Goal: Information Seeking & Learning: Find specific fact

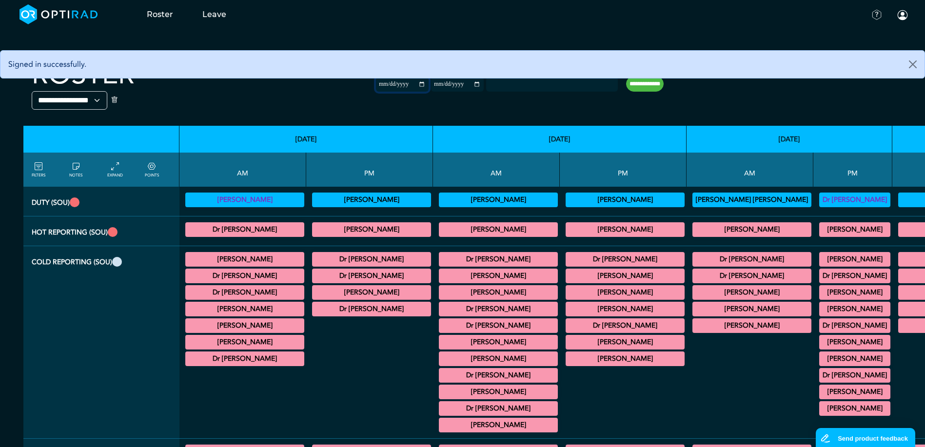
click at [376, 87] on input "**********" at bounding box center [402, 84] width 53 height 15
type input "**********"
click at [431, 85] on input "**********" at bounding box center [457, 84] width 53 height 15
type input "**********"
click at [626, 81] on input "**********" at bounding box center [645, 84] width 38 height 16
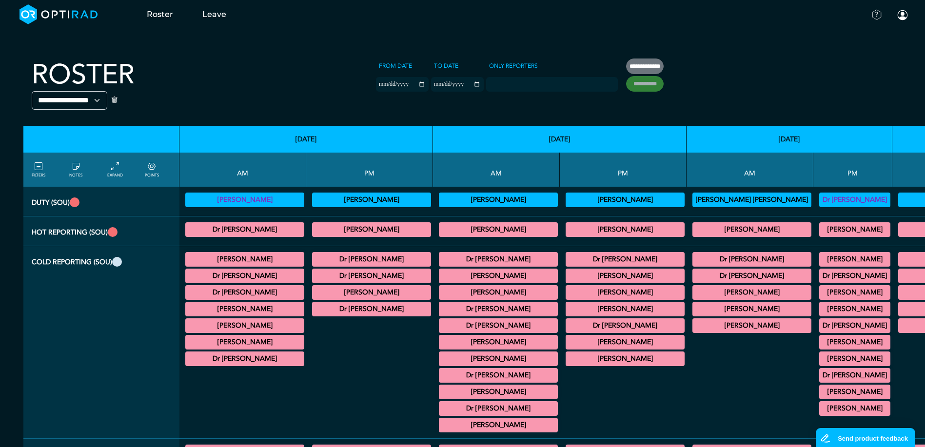
type input "**********"
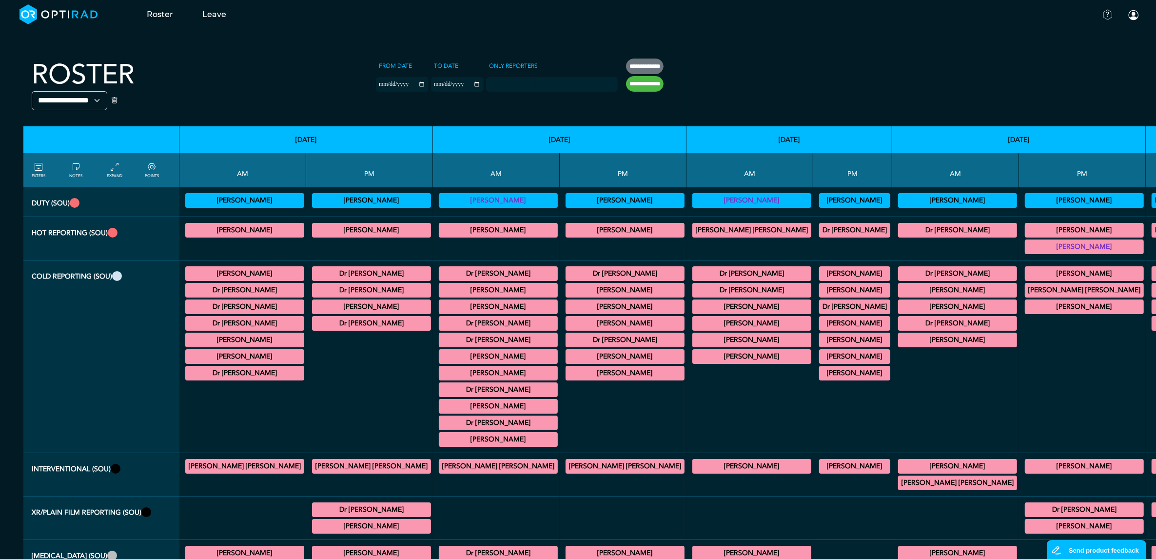
drag, startPoint x: 883, startPoint y: 0, endPoint x: 99, endPoint y: 437, distance: 897.6
click at [91, 441] on th "Cold Reporting (SOU)" at bounding box center [101, 356] width 156 height 193
click at [567, 274] on summary "Dr [PERSON_NAME]" at bounding box center [625, 274] width 116 height 12
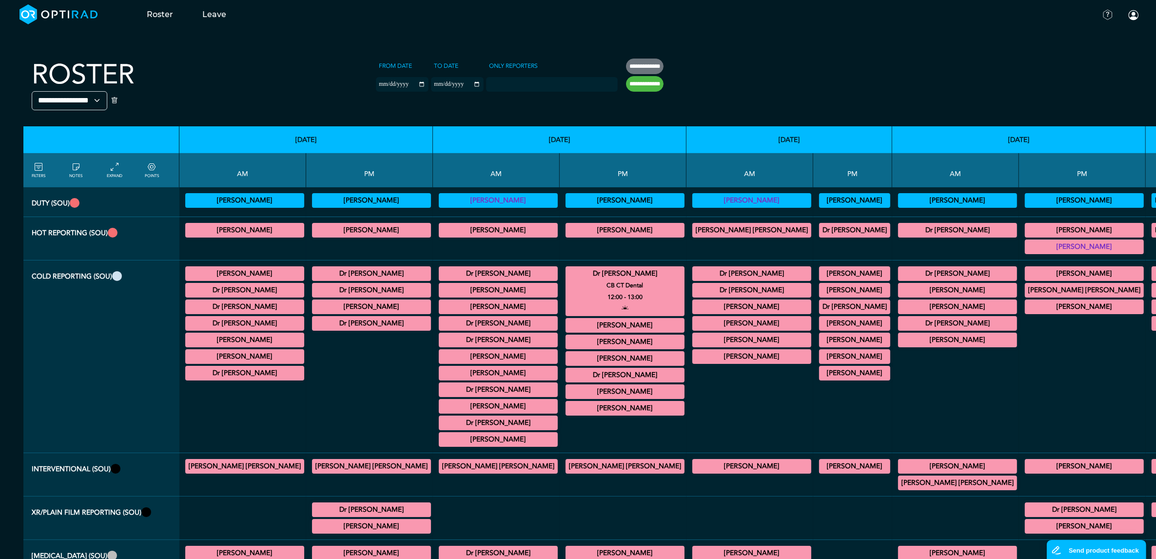
click at [239, 199] on summary "[PERSON_NAME]" at bounding box center [245, 201] width 116 height 12
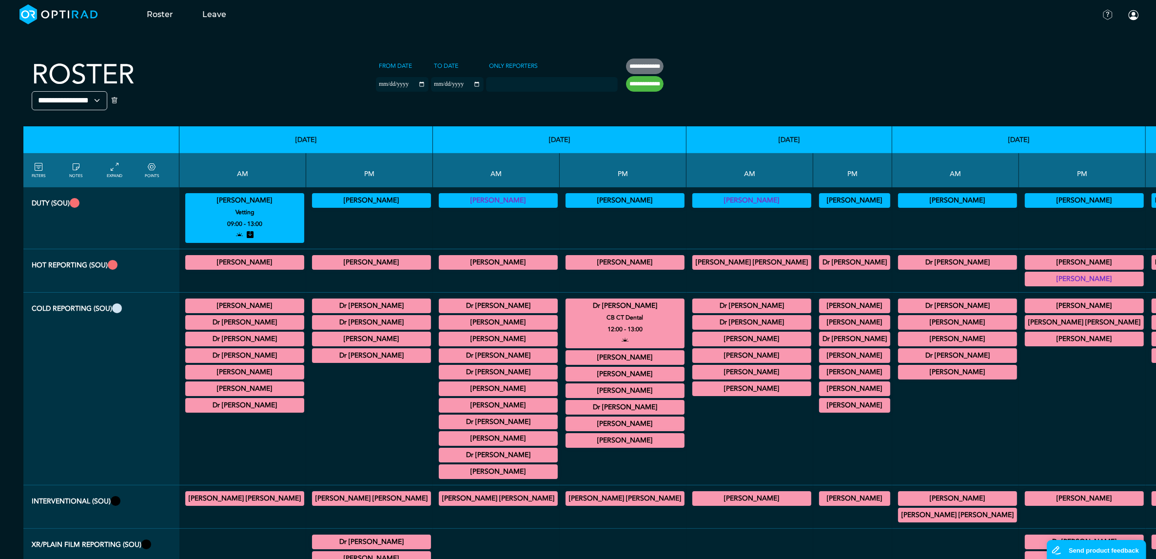
click at [239, 199] on summary "[PERSON_NAME]" at bounding box center [245, 201] width 116 height 12
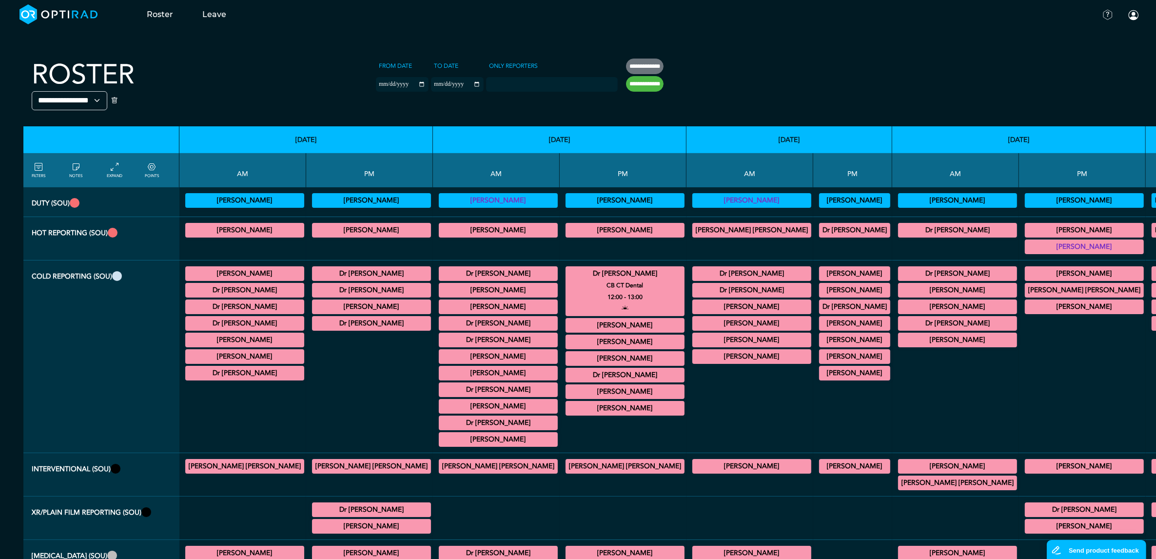
drag, startPoint x: 239, startPoint y: 199, endPoint x: 208, endPoint y: 199, distance: 30.7
click at [210, 199] on summary "[PERSON_NAME]" at bounding box center [245, 201] width 116 height 12
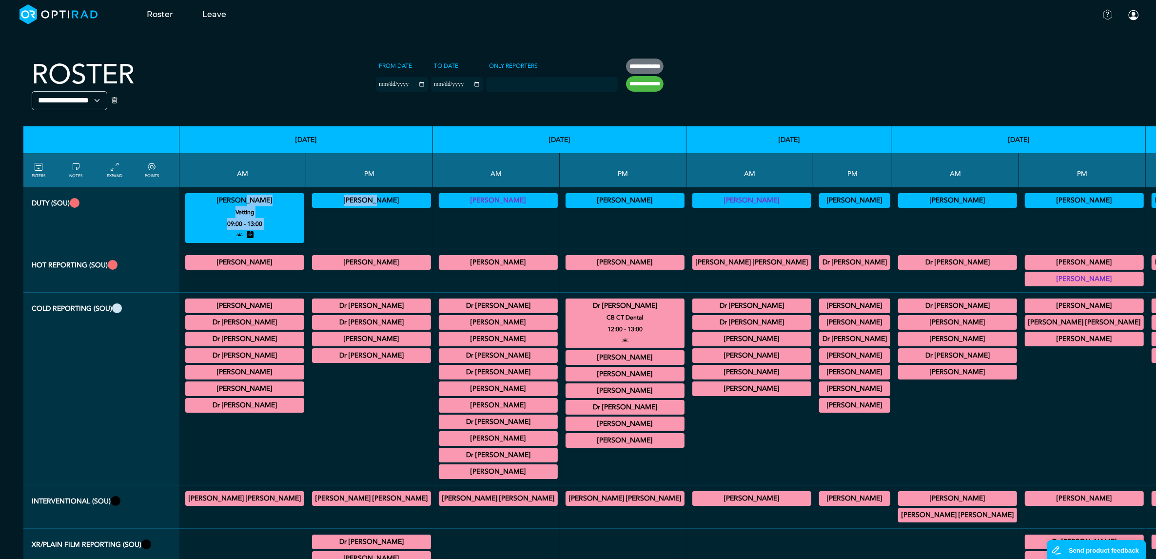
drag, startPoint x: 199, startPoint y: 199, endPoint x: 290, endPoint y: 200, distance: 91.2
click at [290, 200] on tr "Duty (SOU) [PERSON_NAME] Vetting 09:00 - 13:00 [PERSON_NAME] Vetting (30 PF Poi…" at bounding box center [809, 218] width 1573 height 62
drag, startPoint x: 290, startPoint y: 200, endPoint x: 260, endPoint y: 199, distance: 30.3
click at [260, 199] on summary "[PERSON_NAME]" at bounding box center [245, 201] width 116 height 12
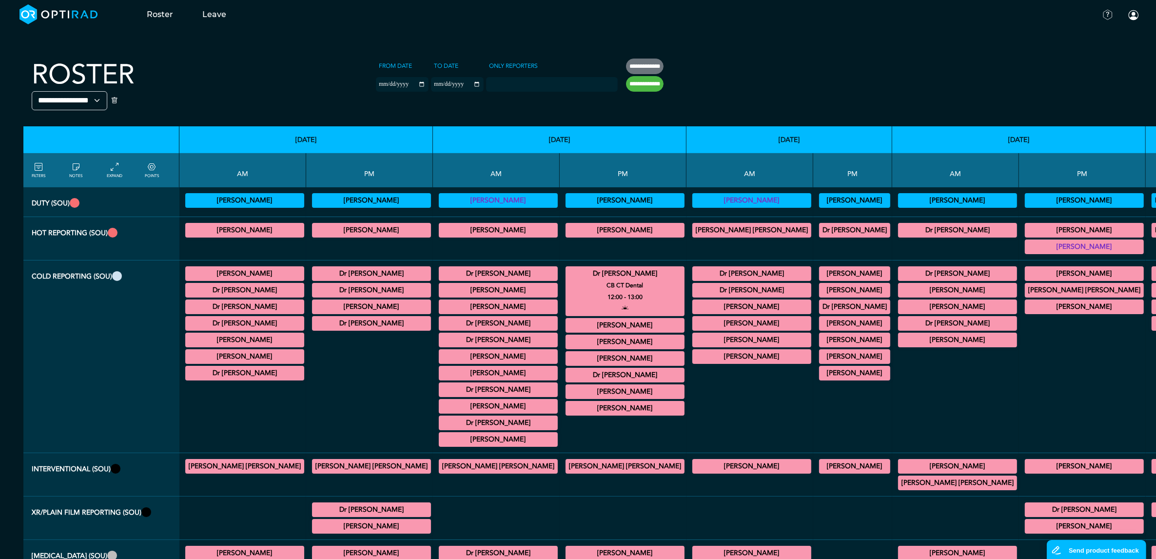
drag, startPoint x: 255, startPoint y: 198, endPoint x: 249, endPoint y: 199, distance: 5.4
click at [249, 199] on summary "[PERSON_NAME]" at bounding box center [245, 201] width 116 height 12
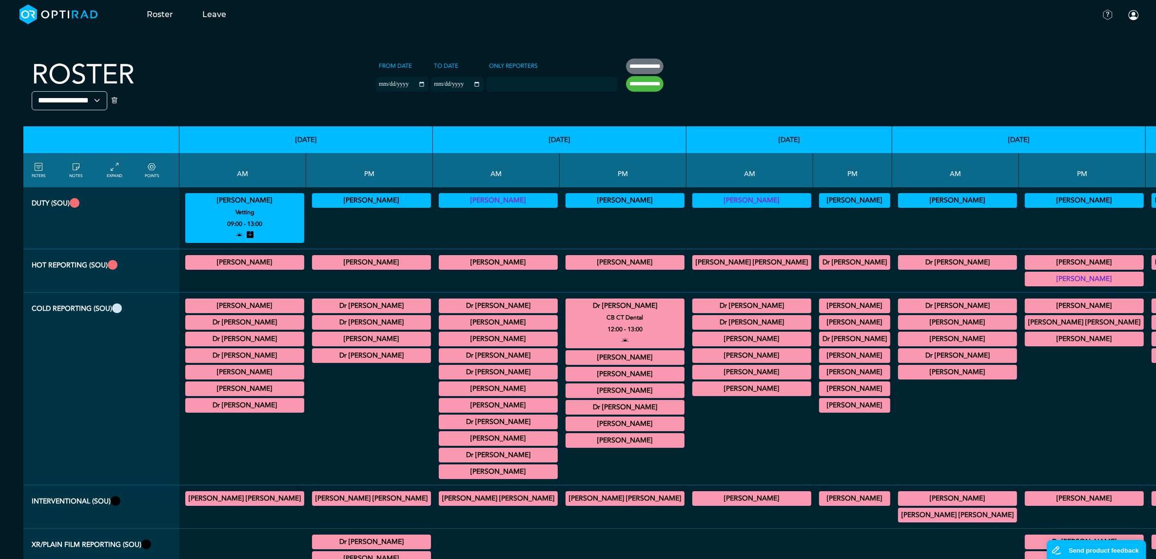
drag, startPoint x: 198, startPoint y: 198, endPoint x: 257, endPoint y: 198, distance: 59.5
click at [257, 198] on summary "[PERSON_NAME]" at bounding box center [245, 201] width 116 height 12
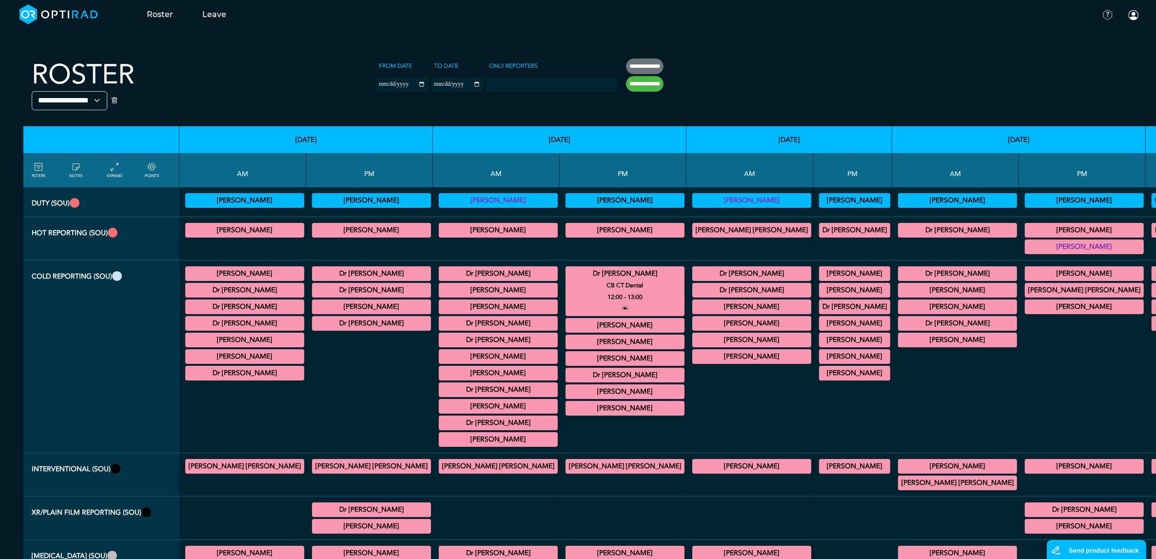
copy summary "[PERSON_NAME]"
click at [314, 197] on summary "[PERSON_NAME]" at bounding box center [372, 201] width 116 height 12
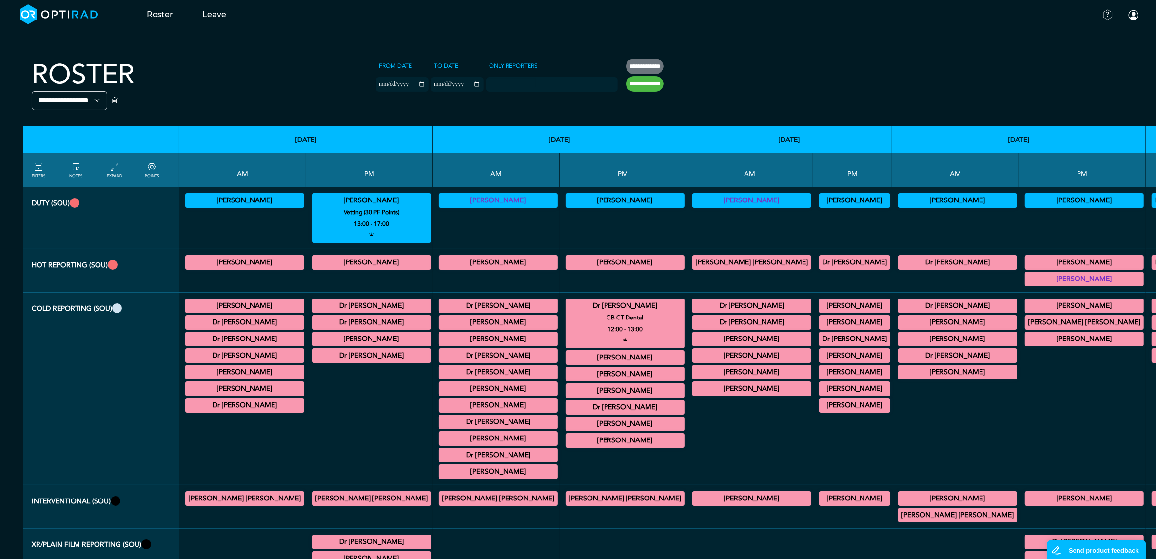
drag, startPoint x: 284, startPoint y: 199, endPoint x: 345, endPoint y: 201, distance: 60.5
click at [345, 201] on summary "[PERSON_NAME]" at bounding box center [372, 201] width 116 height 12
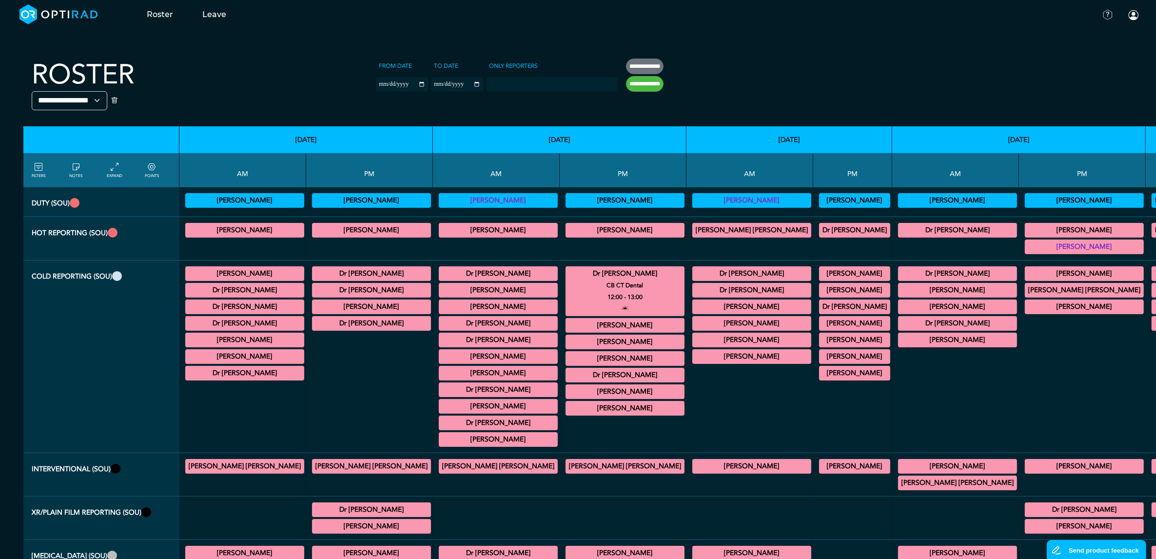
copy summary "[PERSON_NAME]"
click at [211, 228] on summary "[PERSON_NAME]" at bounding box center [245, 230] width 116 height 12
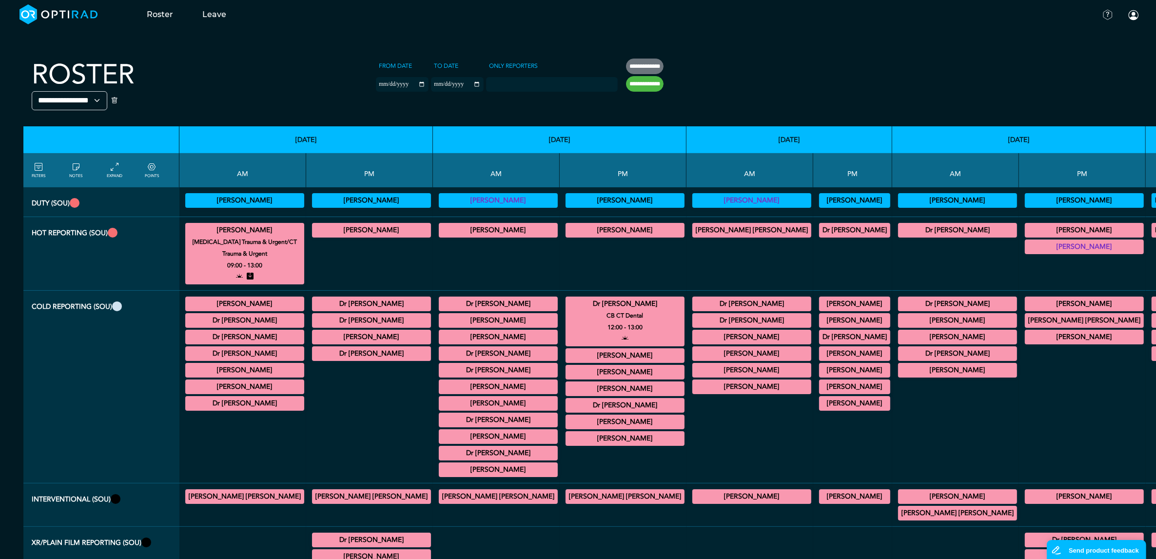
drag, startPoint x: 206, startPoint y: 228, endPoint x: 248, endPoint y: 230, distance: 42.0
click at [248, 230] on summary "[PERSON_NAME]" at bounding box center [245, 230] width 116 height 12
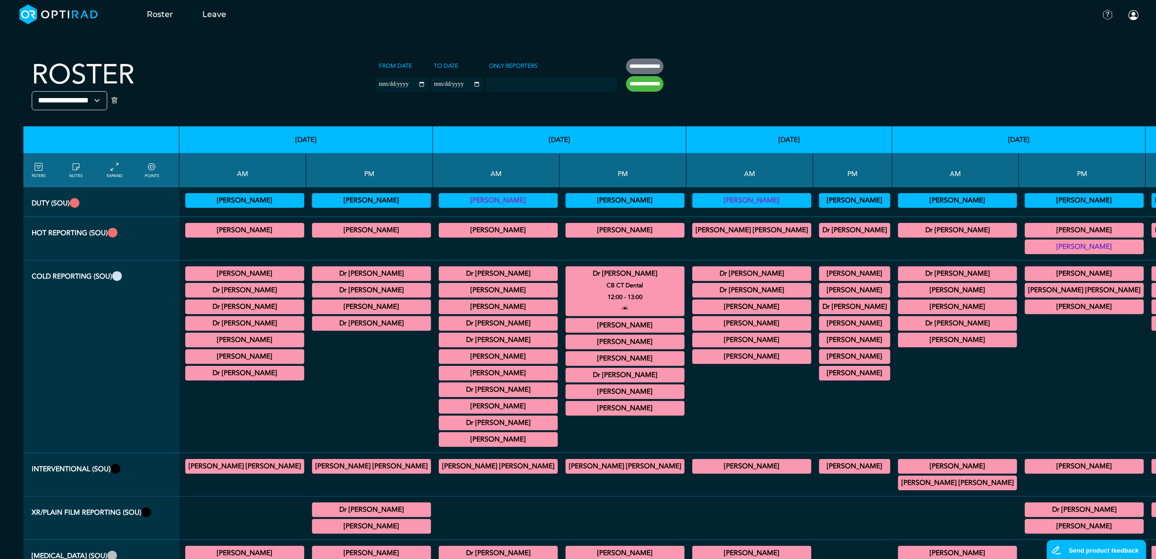
copy summary "[PERSON_NAME]"
click at [314, 228] on summary "[PERSON_NAME]" at bounding box center [372, 230] width 116 height 12
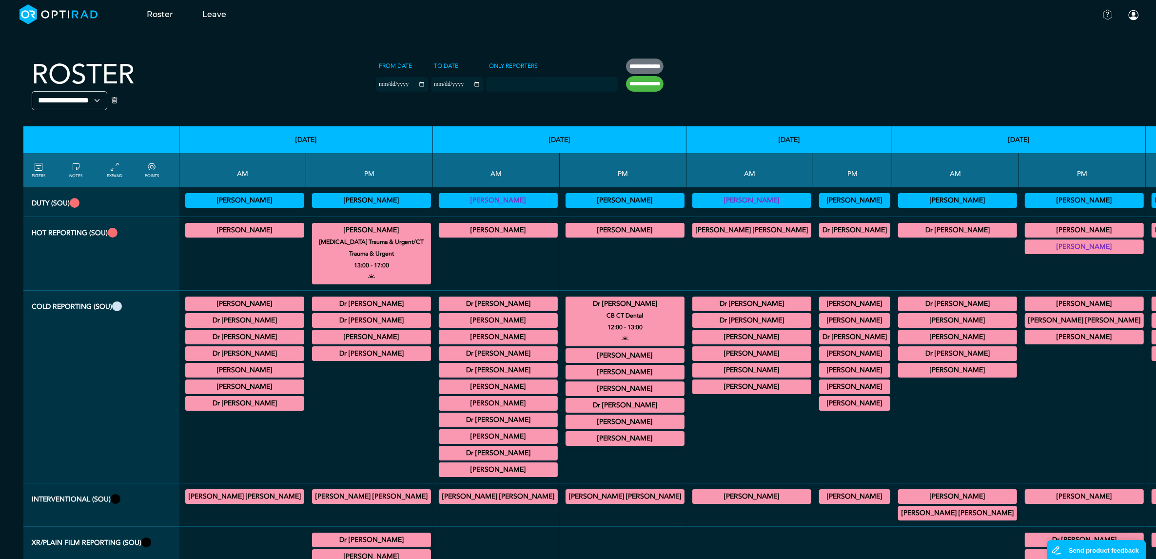
drag, startPoint x: 284, startPoint y: 231, endPoint x: 347, endPoint y: 232, distance: 62.4
click at [347, 232] on summary "[PERSON_NAME]" at bounding box center [372, 230] width 116 height 12
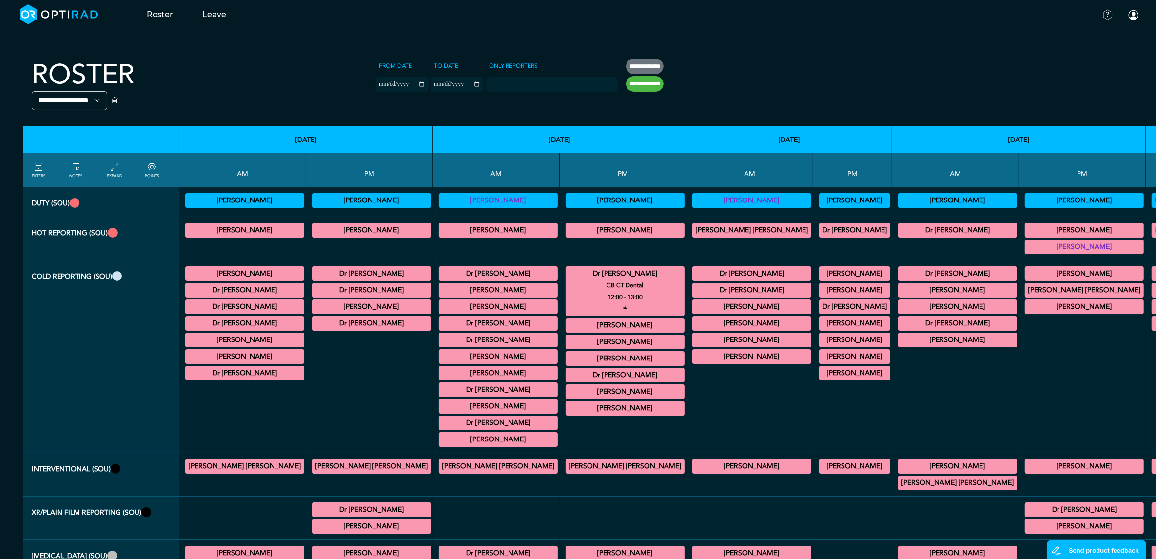
copy summary "[PERSON_NAME]"
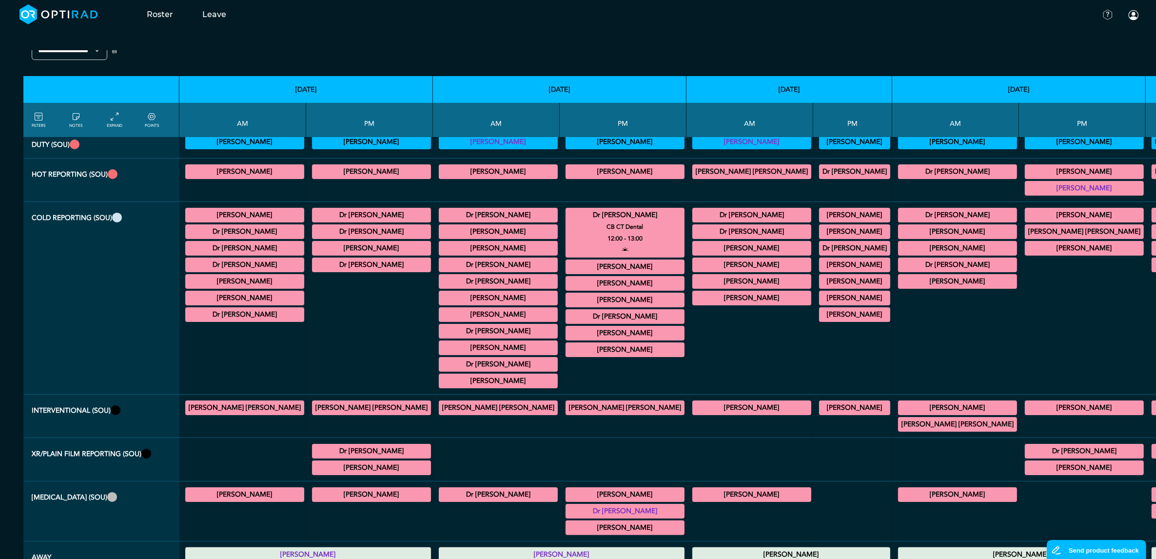
scroll to position [136, 0]
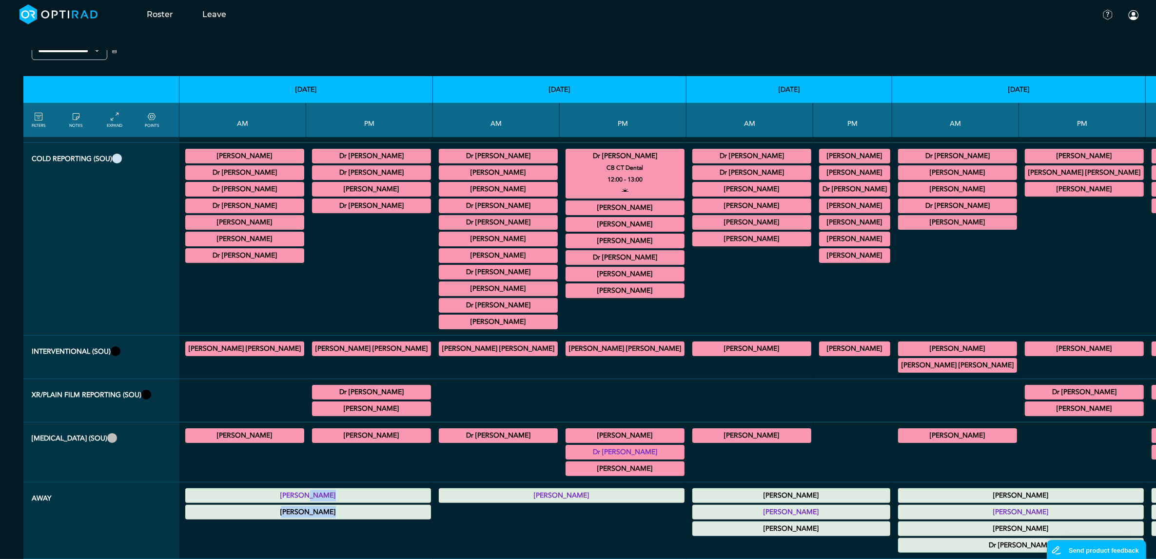
drag, startPoint x: 183, startPoint y: 480, endPoint x: 378, endPoint y: 501, distance: 196.2
click at [378, 447] on tr "Away [PERSON_NAME] Annual Leave 00:00 - 23:59 [PERSON_NAME] Annual Leave 00:00 …" at bounding box center [809, 520] width 1573 height 77
drag, startPoint x: 378, startPoint y: 501, endPoint x: 398, endPoint y: 532, distance: 36.5
click at [437, 447] on div at bounding box center [560, 530] width 246 height 50
